Goal: Transaction & Acquisition: Purchase product/service

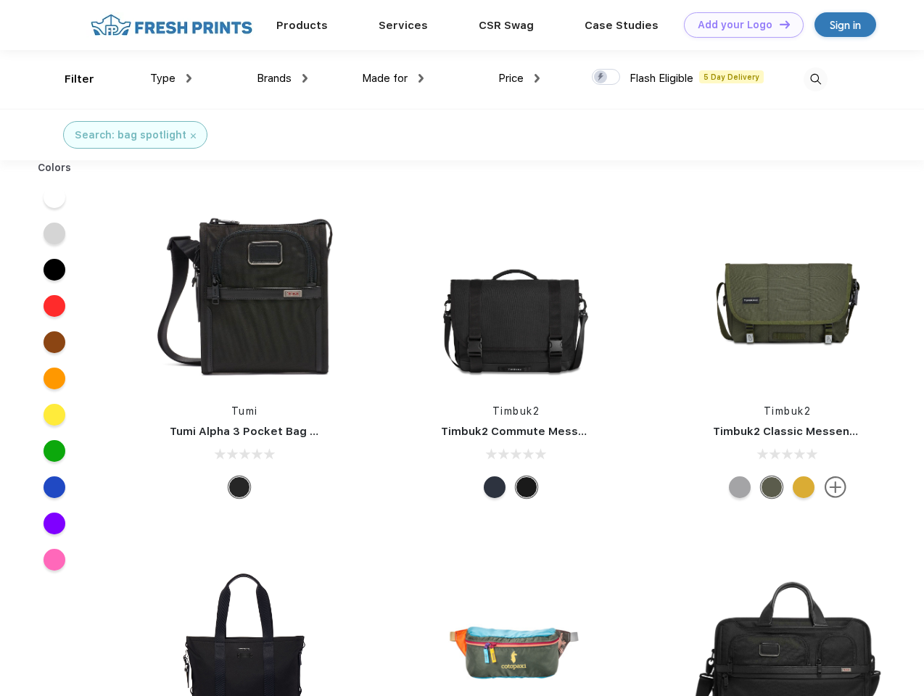
scroll to position [1, 0]
click at [738, 25] on link "Add your Logo Design Tool" at bounding box center [744, 24] width 120 height 25
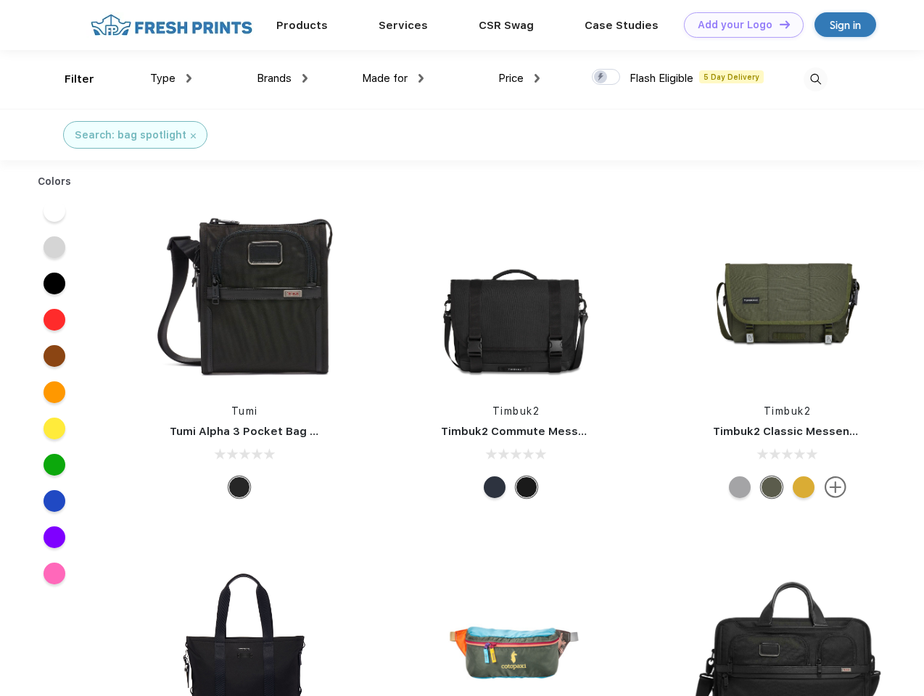
click at [0, 0] on div "Design Tool" at bounding box center [0, 0] width 0 height 0
click at [778, 24] on link "Add your Logo Design Tool" at bounding box center [744, 24] width 120 height 25
click at [70, 79] on div "Filter" at bounding box center [80, 79] width 30 height 17
click at [171, 78] on span "Type" at bounding box center [162, 78] width 25 height 13
click at [282, 78] on span "Brands" at bounding box center [274, 78] width 35 height 13
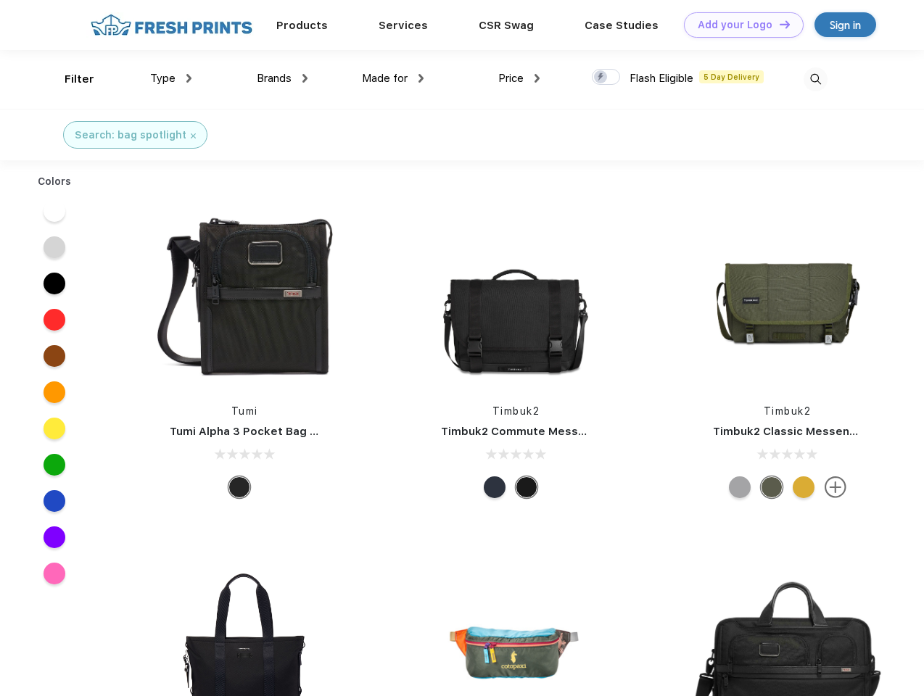
click at [393, 78] on span "Made for" at bounding box center [385, 78] width 46 height 13
click at [519, 78] on span "Price" at bounding box center [510, 78] width 25 height 13
click at [606, 78] on div at bounding box center [606, 77] width 28 height 16
click at [601, 78] on input "checkbox" at bounding box center [596, 72] width 9 height 9
click at [815, 79] on img at bounding box center [815, 79] width 24 height 24
